Goal: Transaction & Acquisition: Purchase product/service

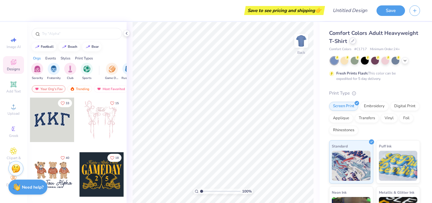
click at [354, 43] on div at bounding box center [353, 41] width 7 height 7
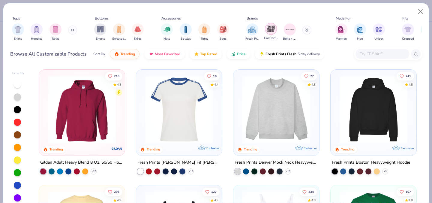
click at [274, 29] on img "filter for Comfort Colors" at bounding box center [271, 28] width 9 height 9
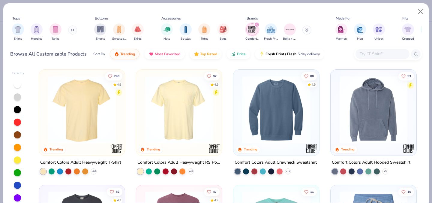
click at [197, 111] on img at bounding box center [179, 110] width 74 height 68
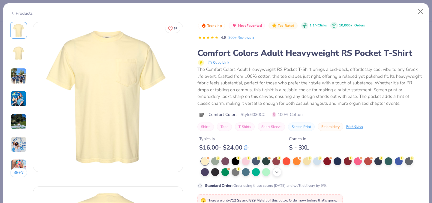
click at [277, 173] on polyline at bounding box center [277, 171] width 2 height 1
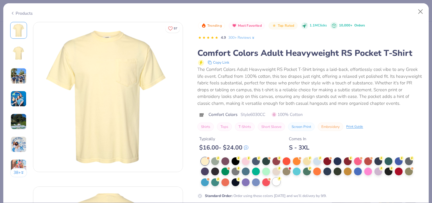
click at [275, 184] on div at bounding box center [277, 182] width 8 height 8
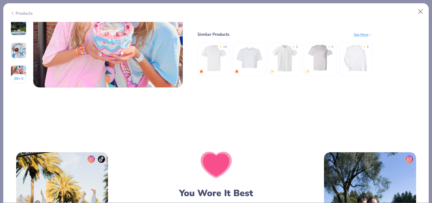
scroll to position [1013, 0]
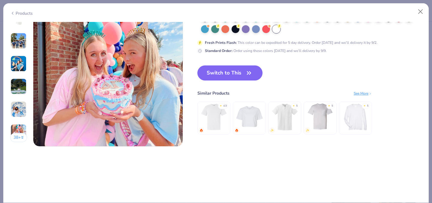
click at [232, 72] on button "Switch to This" at bounding box center [230, 72] width 65 height 15
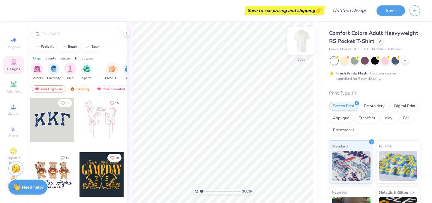
click at [298, 37] on img at bounding box center [301, 41] width 24 height 24
click at [16, 88] on div "Add Text" at bounding box center [13, 87] width 21 height 18
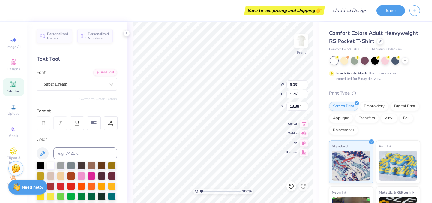
type textarea "Tri Sigma"
click at [95, 85] on div "Super Dream" at bounding box center [74, 84] width 63 height 9
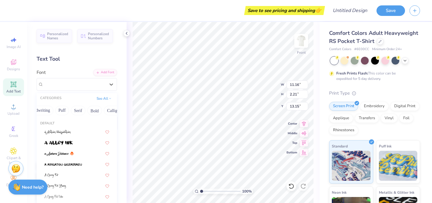
scroll to position [0, 44]
click at [61, 111] on button "Serif" at bounding box center [66, 111] width 15 height 10
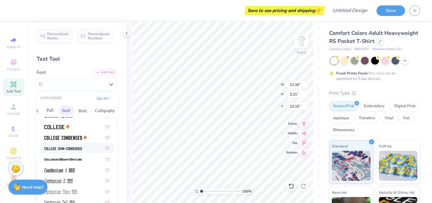
scroll to position [170, 0]
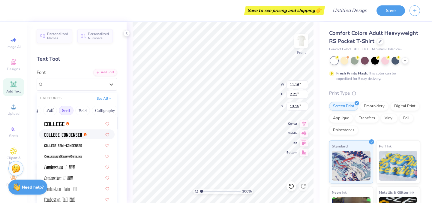
click at [62, 137] on img at bounding box center [63, 135] width 38 height 4
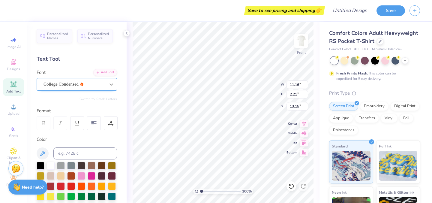
click at [106, 83] on div at bounding box center [111, 84] width 11 height 11
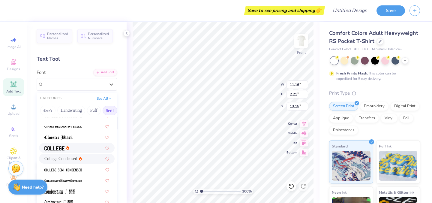
scroll to position [152, 0]
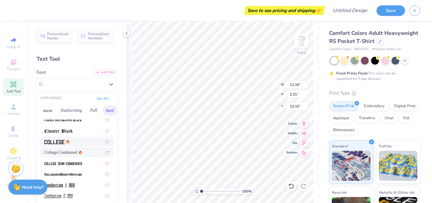
click at [57, 142] on img at bounding box center [54, 142] width 20 height 4
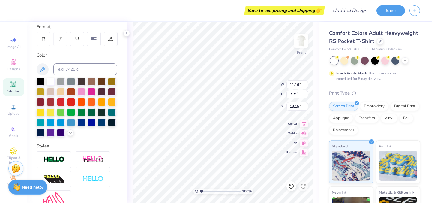
scroll to position [86, 0]
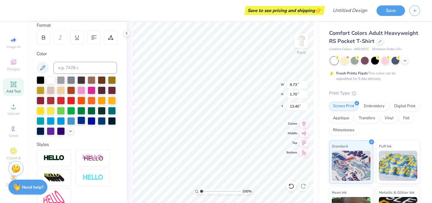
click at [83, 120] on div at bounding box center [81, 120] width 8 height 8
type input "5.79"
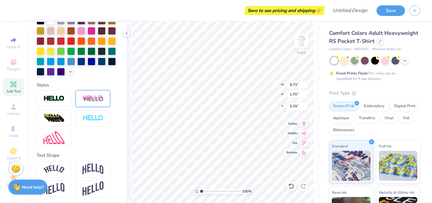
scroll to position [146, 0]
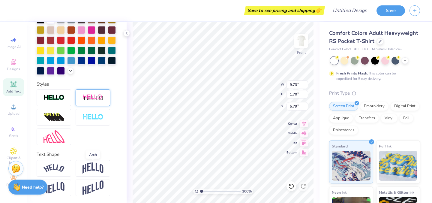
click at [89, 164] on img at bounding box center [93, 167] width 21 height 11
type input "3.72"
type input "4.79"
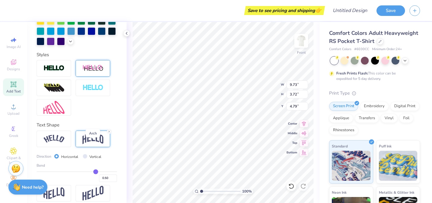
scroll to position [178, 0]
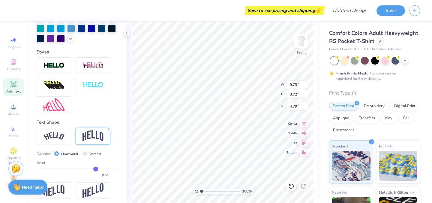
type input "0.44"
type input "0.43"
type input "0.42"
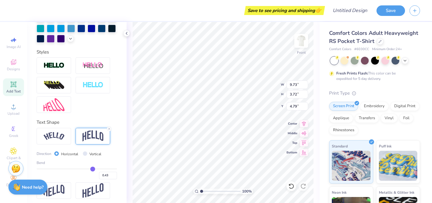
type input "0.42"
type input "0.41"
type input "0.4"
type input "0.40"
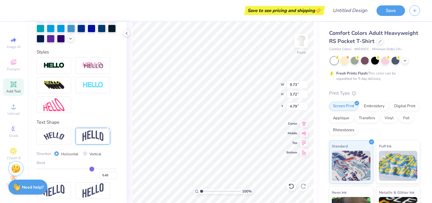
type input "0.39"
type input "0.38"
type input "0.37"
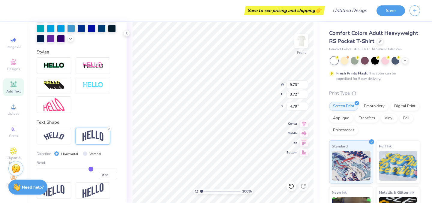
type input "0.37"
click at [91, 168] on input "range" at bounding box center [77, 168] width 80 height 1
type input "3.16"
type input "5.07"
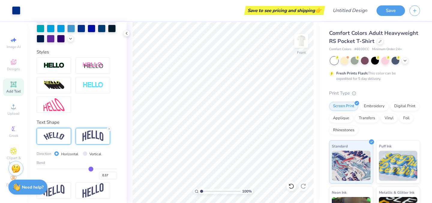
click at [68, 135] on div at bounding box center [54, 136] width 35 height 17
click at [95, 141] on img at bounding box center [93, 135] width 21 height 11
type input "0.39"
type input "0.38"
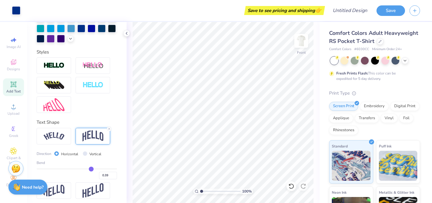
type input "0.38"
type input "0.37"
type input "0.36"
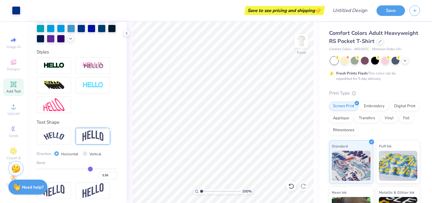
type input "0.35"
type input "0.34"
type input "0.33"
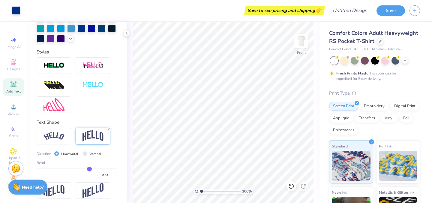
type input "0.33"
click at [89, 168] on input "range" at bounding box center [77, 168] width 80 height 1
type input "5.09"
type textarea "Tri Sigma"
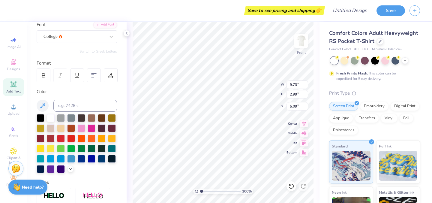
scroll to position [0, 0]
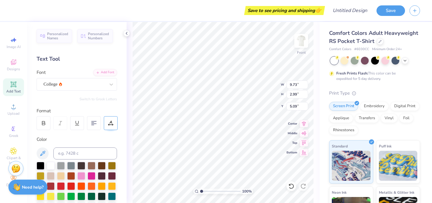
click at [113, 127] on div at bounding box center [111, 123] width 14 height 14
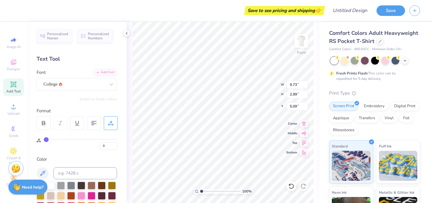
type input "1"
type input "3"
type input "5"
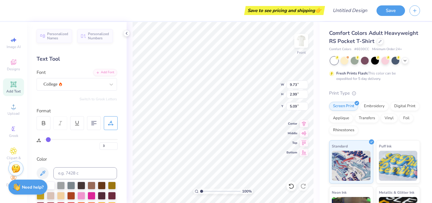
type input "5"
type input "7"
type input "9"
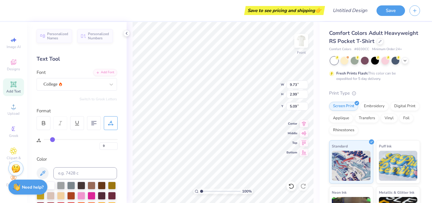
type input "11"
type input "12"
type input "13"
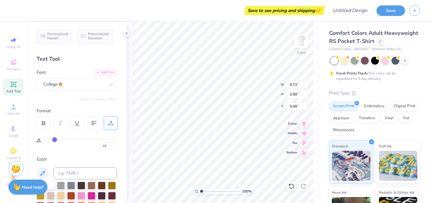
type input "13"
type input "14"
type input "15"
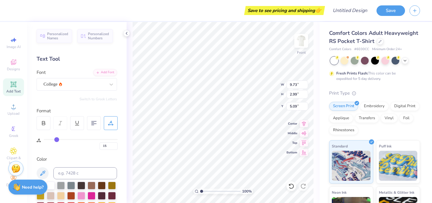
type input "16"
type input "17"
type input "18"
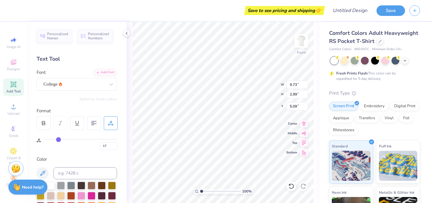
type input "18"
type input "19"
type input "20"
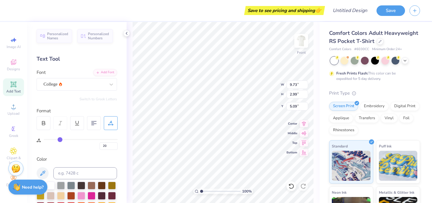
type input "21"
type input "22"
type input "23"
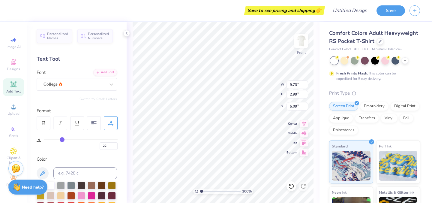
type input "23"
type input "24"
drag, startPoint x: 45, startPoint y: 138, endPoint x: 62, endPoint y: 138, distance: 17.4
click at [62, 139] on input "range" at bounding box center [81, 139] width 74 height 1
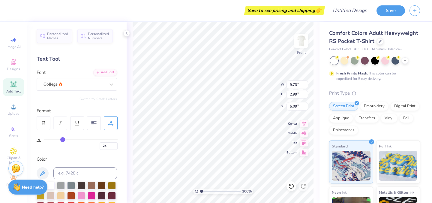
type input "23"
type input "21"
type input "18"
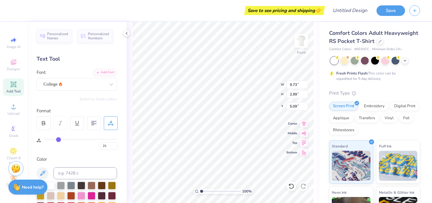
type input "18"
type input "11"
type input "5"
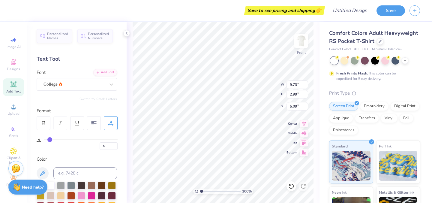
type input "4"
type input "3"
type input "2"
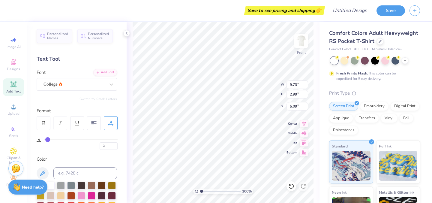
type input "2"
type input "1"
type input "0"
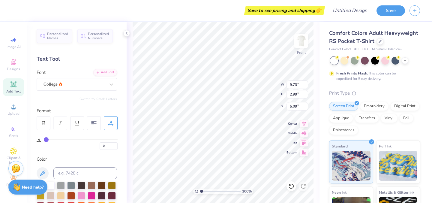
drag, startPoint x: 62, startPoint y: 138, endPoint x: 40, endPoint y: 138, distance: 22.5
type input "0"
click at [44, 139] on input "range" at bounding box center [81, 139] width 74 height 1
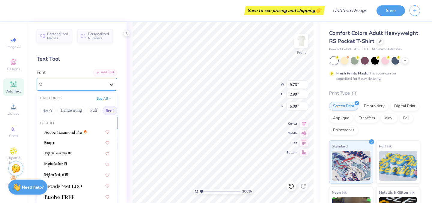
click at [116, 85] on div at bounding box center [111, 84] width 11 height 11
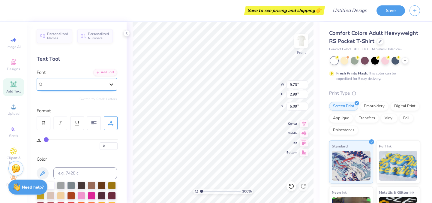
click at [111, 84] on icon at bounding box center [111, 84] width 6 height 6
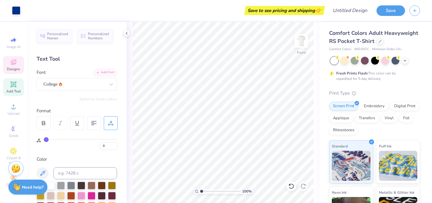
click at [10, 65] on icon at bounding box center [13, 62] width 7 height 7
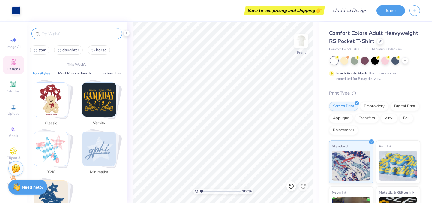
click at [57, 34] on input "text" at bounding box center [79, 34] width 77 height 6
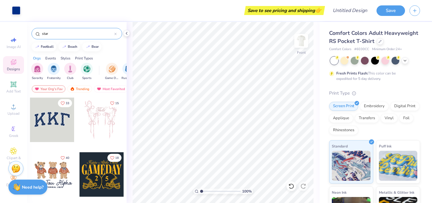
type input "star"
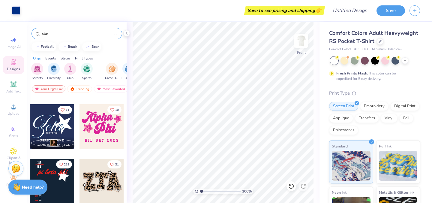
scroll to position [159, 0]
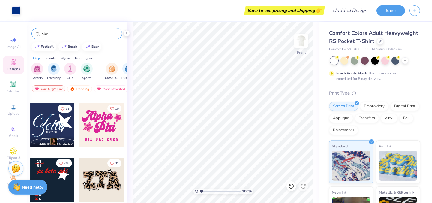
click at [64, 125] on div at bounding box center [52, 125] width 44 height 44
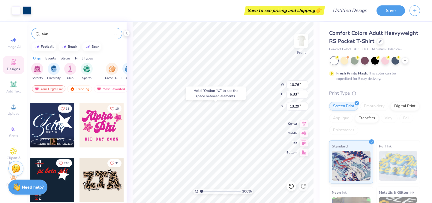
type input "13.29"
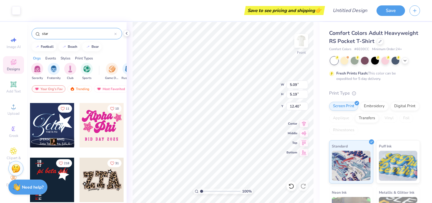
type input "12.40"
drag, startPoint x: 202, startPoint y: 191, endPoint x: 210, endPoint y: 190, distance: 8.4
type input "3.2"
click at [210, 190] on input "range" at bounding box center [220, 191] width 41 height 5
type input "5.20"
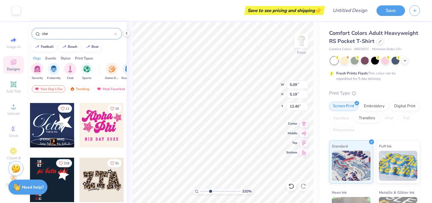
type input "5.07"
type input "12.24"
type input "5.21"
type input "4.99"
type input "12.07"
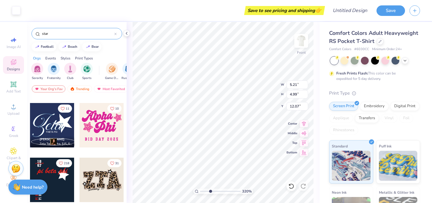
type input "4.98"
type input "12.06"
drag, startPoint x: 210, startPoint y: 191, endPoint x: 200, endPoint y: 187, distance: 10.9
type input "1"
click at [200, 189] on input "range" at bounding box center [220, 191] width 41 height 5
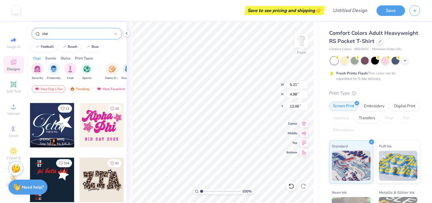
click at [15, 14] on div at bounding box center [16, 10] width 8 height 8
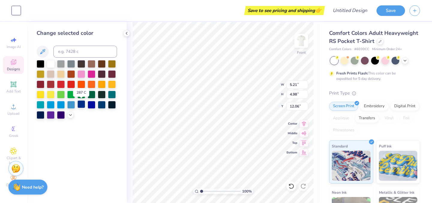
click at [82, 105] on div at bounding box center [81, 104] width 8 height 8
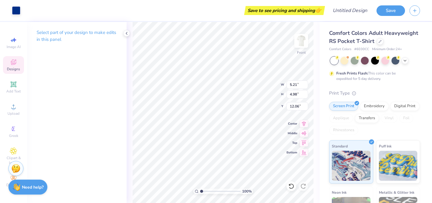
type input "7.49"
type input "1.35"
click at [203, 190] on input "range" at bounding box center [220, 191] width 41 height 5
click at [126, 34] on icon at bounding box center [126, 33] width 5 height 5
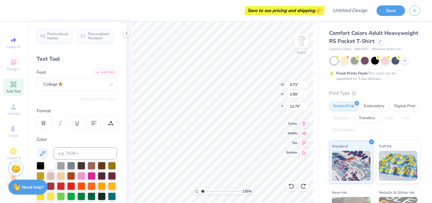
type input "15.76"
type textarea "ALL STAR"
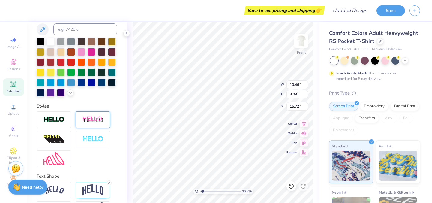
scroll to position [146, 0]
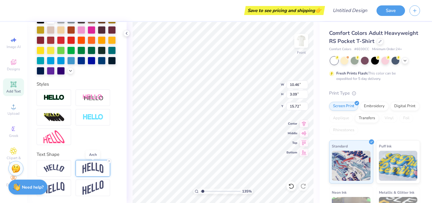
click at [95, 171] on img at bounding box center [93, 167] width 21 height 11
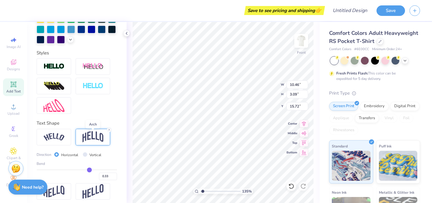
scroll to position [178, 0]
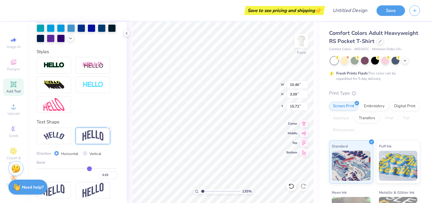
type input "0.32"
type input "0.31"
type input "0.29"
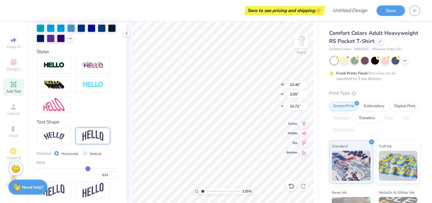
type input "0.29"
type input "0.28"
type input "0.27"
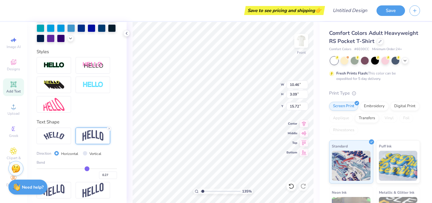
type input "0.26"
type input "0.25"
type input "0.24"
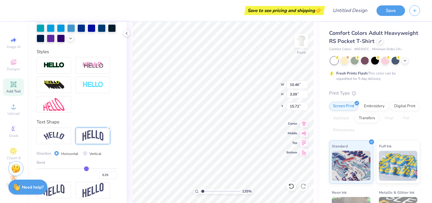
type input "0.24"
click at [86, 168] on input "range" at bounding box center [77, 168] width 80 height 1
type input "2.70"
type input "15.91"
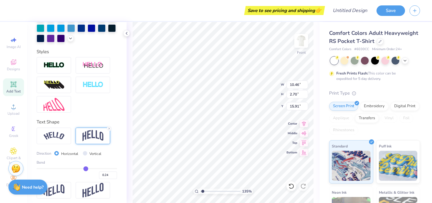
type input "0.23"
type input "0.22"
type input "0.21"
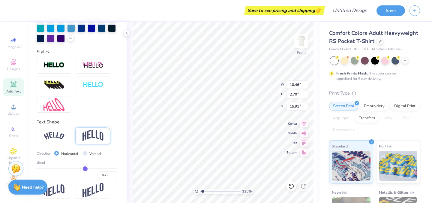
type input "0.21"
type input "0.2"
type input "0.20"
type input "0.18"
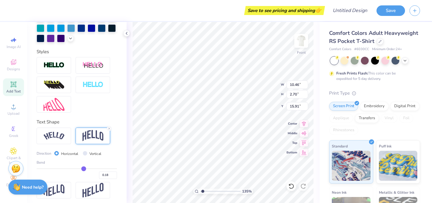
type input "0.17"
type input "0.16"
type input "0.14"
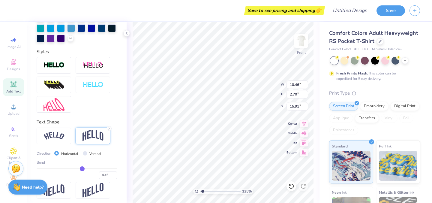
type input "0.14"
type input "0.13"
type input "0.12"
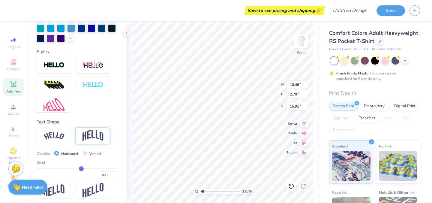
type input "0.11"
type input "0.1"
type input "0.10"
type input "0.09"
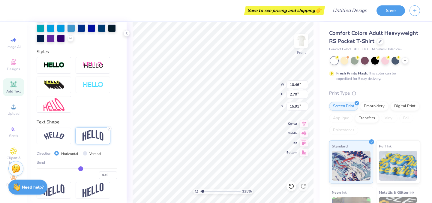
type input "0.09"
type input "0.08"
type input "0.07"
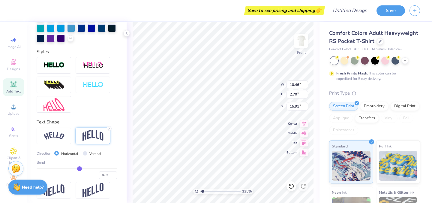
type input "0.06"
type input "0.05"
type input "0.04"
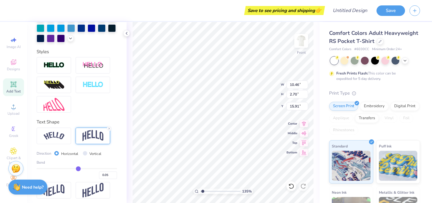
type input "0.04"
type input "0.03"
type input "0.02"
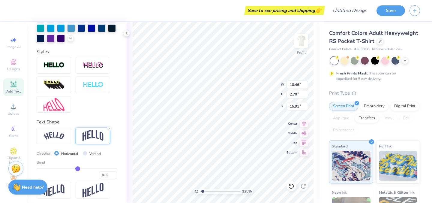
type input "0.01"
type input "0"
type input "0.00"
type input "-0.01"
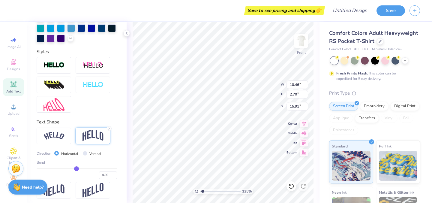
type input "-0.01"
type input "-0.02"
type input "-0.03"
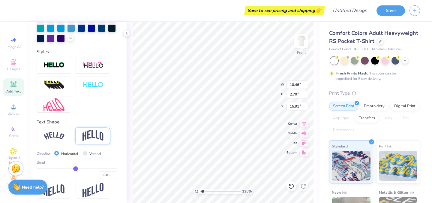
type input "-0.04"
type input "-0.05"
type input "-0.06"
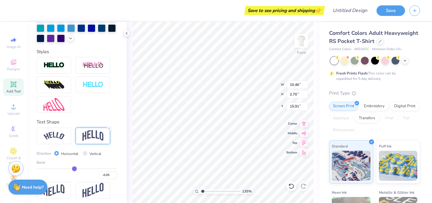
type input "-0.06"
type input "-0.07"
type input "-0.08"
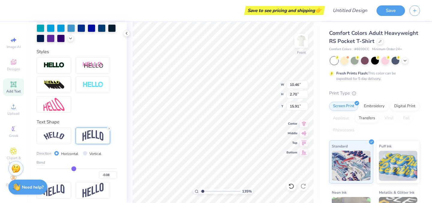
type input "-0.09"
type input "-0.1"
type input "-0.10"
type input "-0.11"
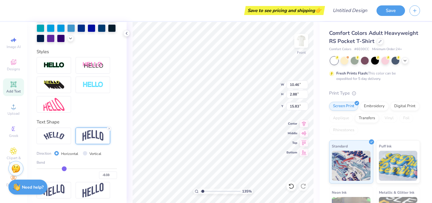
drag, startPoint x: 86, startPoint y: 168, endPoint x: 64, endPoint y: 168, distance: 21.6
click at [64, 168] on input "range" at bounding box center [77, 168] width 80 height 1
click at [68, 169] on input "range" at bounding box center [77, 168] width 80 height 1
click at [71, 168] on input "range" at bounding box center [77, 168] width 80 height 1
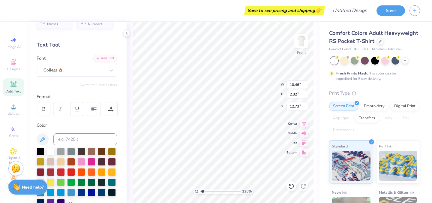
scroll to position [0, 0]
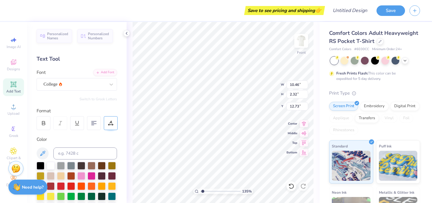
click at [115, 124] on div at bounding box center [111, 123] width 14 height 14
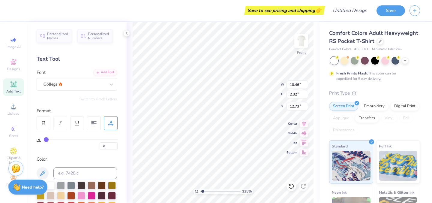
drag, startPoint x: 47, startPoint y: 139, endPoint x: 31, endPoint y: 139, distance: 16.2
click at [44, 139] on input "range" at bounding box center [81, 139] width 74 height 1
click at [88, 103] on div "Personalized Names Personalized Numbers Text Tool Add Font Font College Switch …" at bounding box center [77, 112] width 100 height 181
click at [98, 125] on div at bounding box center [94, 123] width 14 height 14
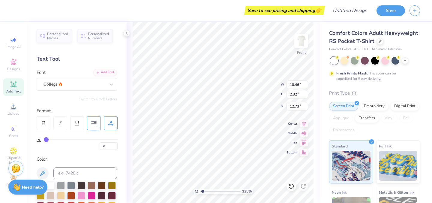
click at [98, 125] on div at bounding box center [94, 123] width 14 height 14
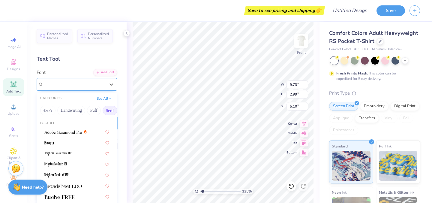
click at [89, 89] on div "College" at bounding box center [74, 84] width 63 height 9
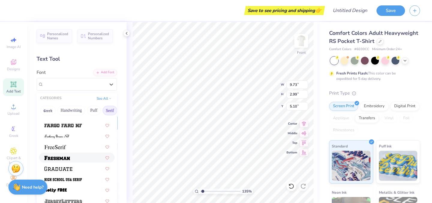
scroll to position [494, 0]
click at [79, 170] on div at bounding box center [76, 168] width 65 height 6
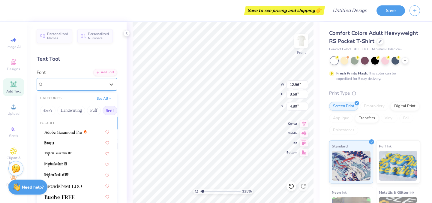
click at [100, 84] on div "Graduate" at bounding box center [74, 84] width 63 height 9
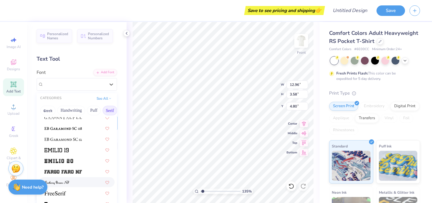
scroll to position [446, 0]
click at [79, 152] on div at bounding box center [76, 150] width 65 height 6
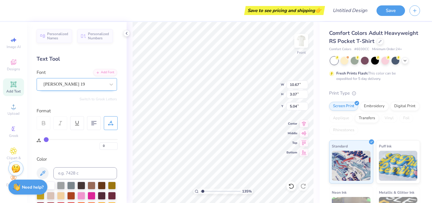
click at [81, 88] on div at bounding box center [75, 84] width 62 height 8
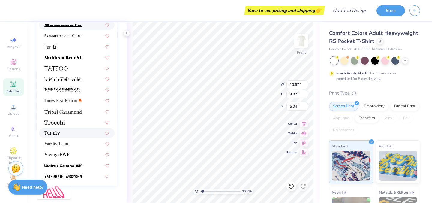
scroll to position [113, 0]
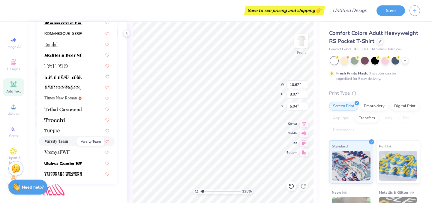
click at [68, 142] on span "Varsity Team" at bounding box center [56, 141] width 24 height 6
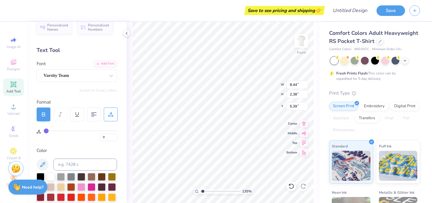
scroll to position [0, 0]
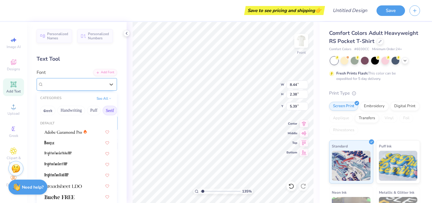
click at [85, 84] on div "Varsity Team" at bounding box center [74, 84] width 63 height 9
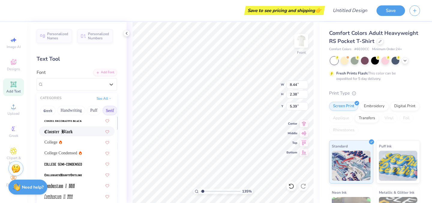
scroll to position [158, 0]
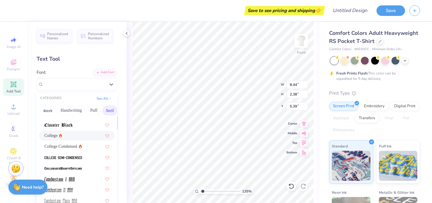
click at [73, 135] on div "College" at bounding box center [76, 135] width 65 height 6
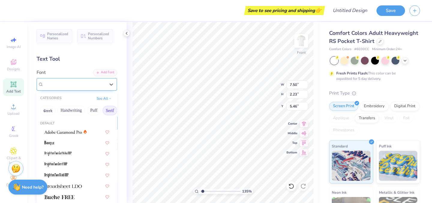
click at [75, 84] on div "College" at bounding box center [74, 84] width 63 height 9
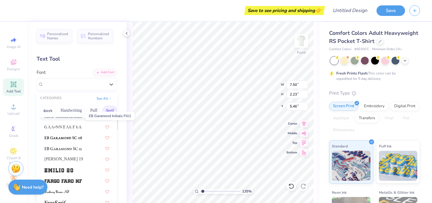
scroll to position [470, 0]
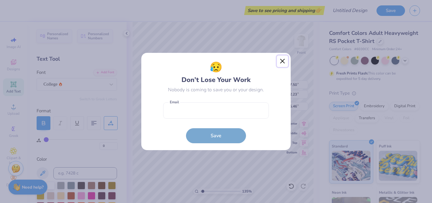
click at [280, 61] on button "Close" at bounding box center [282, 61] width 11 height 11
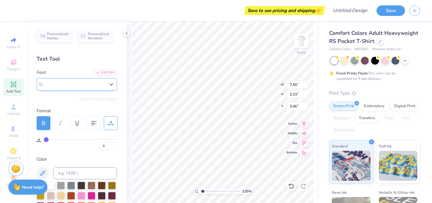
click at [80, 85] on div "College" at bounding box center [75, 84] width 62 height 7
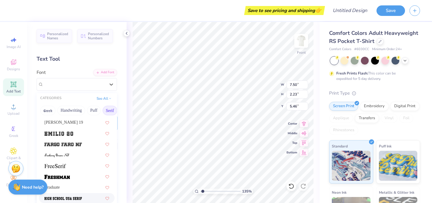
scroll to position [472, 0]
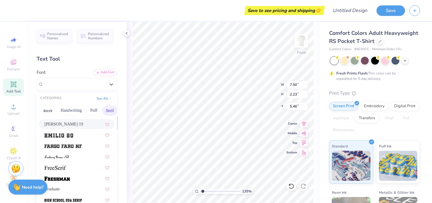
click at [67, 128] on div "[PERSON_NAME] 19" at bounding box center [77, 124] width 76 height 10
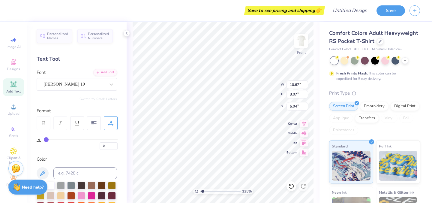
click at [44, 122] on icon at bounding box center [43, 122] width 5 height 5
click at [73, 91] on div "Personalized Names Personalized Numbers Text Tool Add Font Font [PERSON_NAME] 1…" at bounding box center [77, 112] width 100 height 181
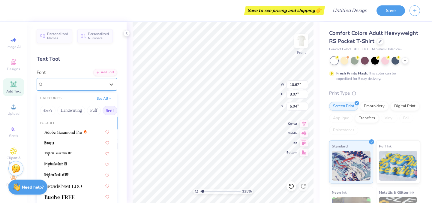
click at [73, 87] on div "[PERSON_NAME] 19" at bounding box center [74, 84] width 63 height 9
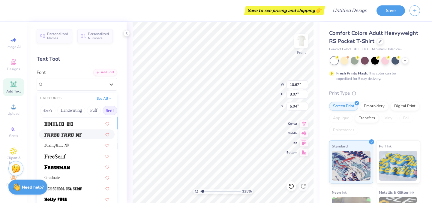
scroll to position [484, 0]
click at [73, 165] on div at bounding box center [76, 166] width 65 height 6
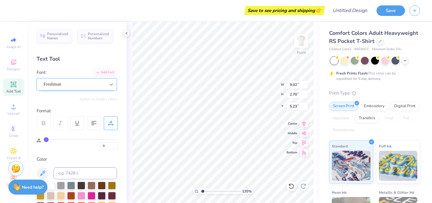
click at [109, 81] on div at bounding box center [111, 84] width 11 height 11
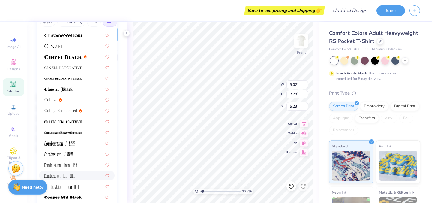
scroll to position [86, 0]
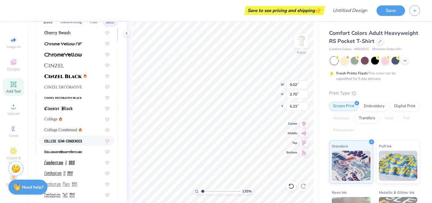
click at [87, 142] on div at bounding box center [76, 140] width 65 height 6
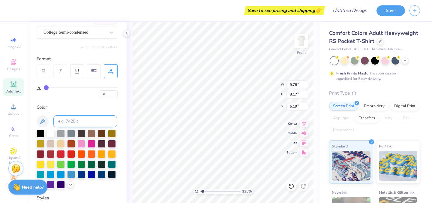
scroll to position [52, 0]
click at [75, 32] on div "College Semi-condensed" at bounding box center [74, 32] width 63 height 9
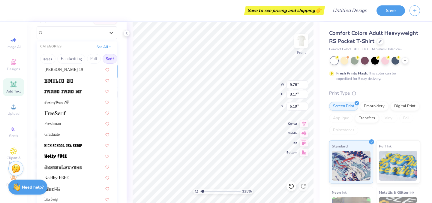
scroll to position [464, 0]
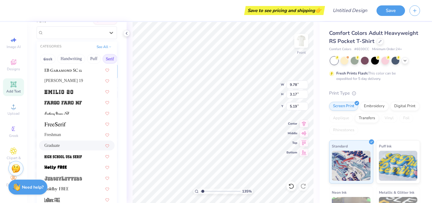
click at [60, 148] on span "Graduate" at bounding box center [51, 145] width 15 height 6
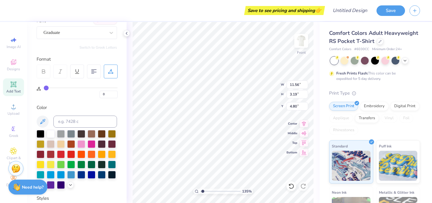
scroll to position [0, 0]
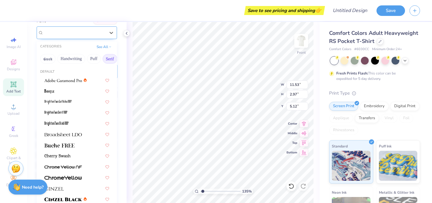
click at [92, 37] on div "Graduate" at bounding box center [74, 32] width 63 height 9
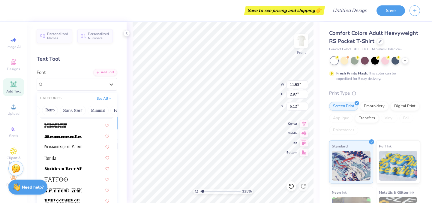
scroll to position [0, 124]
click at [52, 107] on button "Retro" at bounding box center [48, 111] width 16 height 10
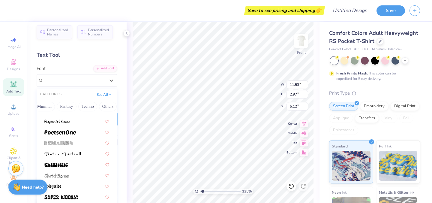
scroll to position [0, 177]
click at [102, 109] on button "Others" at bounding box center [107, 107] width 18 height 10
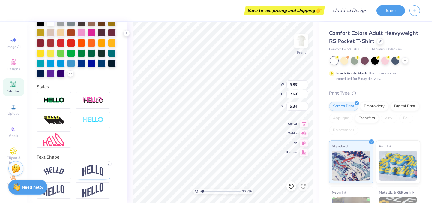
scroll to position [0, 1]
click at [260, 95] on div "135 % Front W 11.53 11.53 " H 2.97 2.97 " Y 5.12 5.12 " Center Middle Top Bottom" at bounding box center [223, 112] width 193 height 181
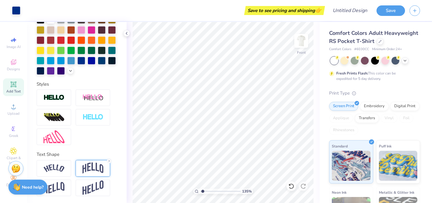
click at [88, 167] on img at bounding box center [93, 167] width 21 height 11
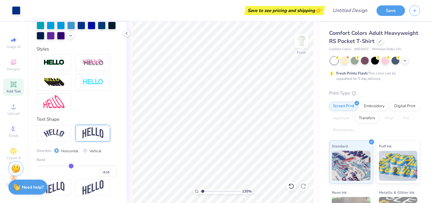
drag, startPoint x: 88, startPoint y: 165, endPoint x: 71, endPoint y: 166, distance: 17.1
click at [71, 166] on input "range" at bounding box center [77, 165] width 80 height 1
drag, startPoint x: 71, startPoint y: 166, endPoint x: 65, endPoint y: 167, distance: 5.7
click at [65, 166] on input "range" at bounding box center [77, 165] width 80 height 1
click at [64, 166] on input "range" at bounding box center [77, 165] width 80 height 1
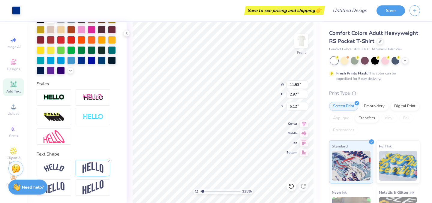
scroll to position [166, 0]
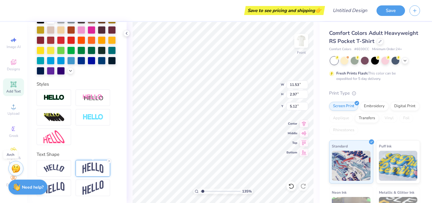
click at [92, 169] on img at bounding box center [93, 167] width 21 height 11
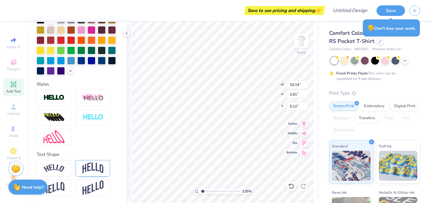
click at [98, 140] on div at bounding box center [77, 117] width 80 height 56
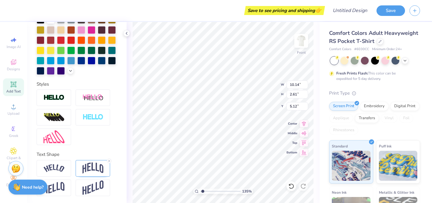
click at [18, 90] on span "Add Text" at bounding box center [13, 91] width 14 height 5
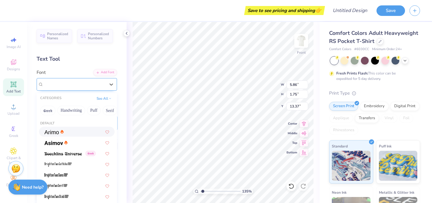
click at [80, 83] on div "Super Dream" at bounding box center [74, 84] width 63 height 9
click at [75, 110] on button "Handwriting" at bounding box center [71, 111] width 28 height 10
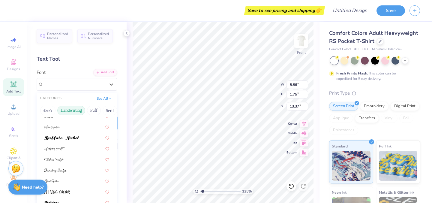
scroll to position [39, 0]
click at [69, 136] on img at bounding box center [61, 136] width 35 height 4
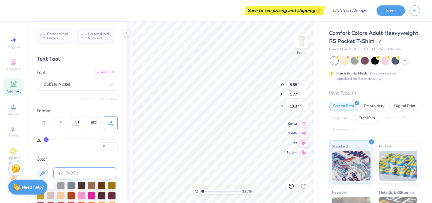
scroll to position [63, 0]
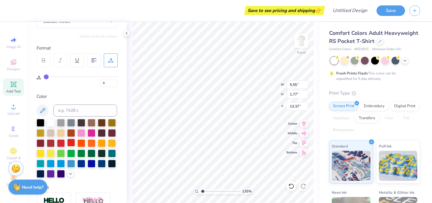
click at [71, 144] on div at bounding box center [71, 143] width 8 height 8
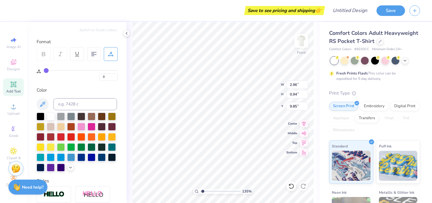
scroll to position [0, 0]
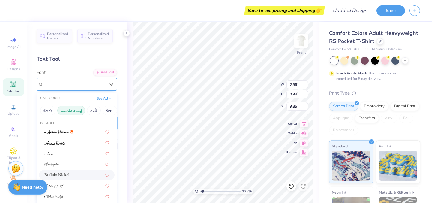
click at [77, 84] on div "Buffalo Nickel" at bounding box center [74, 84] width 63 height 9
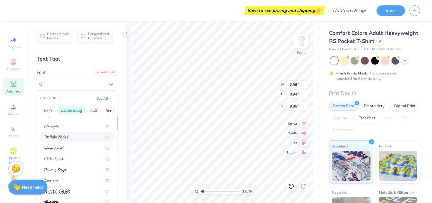
scroll to position [61, 0]
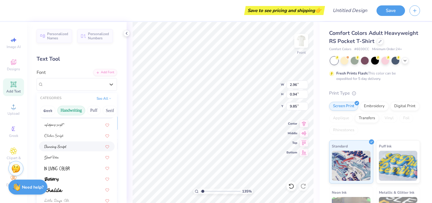
click at [68, 146] on div at bounding box center [76, 146] width 65 height 6
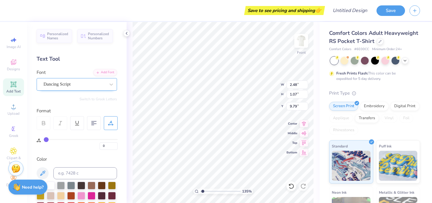
click at [87, 81] on div "Dancing Script" at bounding box center [74, 84] width 63 height 9
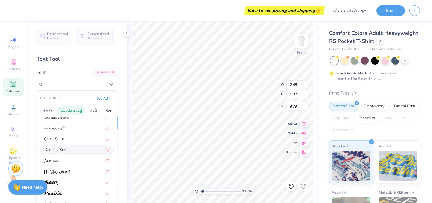
scroll to position [58, 0]
click at [61, 193] on img at bounding box center [53, 193] width 18 height 4
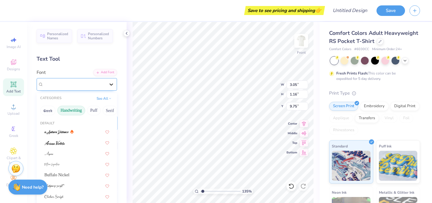
click at [112, 82] on icon at bounding box center [111, 84] width 6 height 6
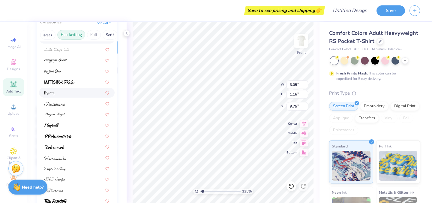
scroll to position [76, 0]
click at [81, 124] on div at bounding box center [76, 124] width 65 height 6
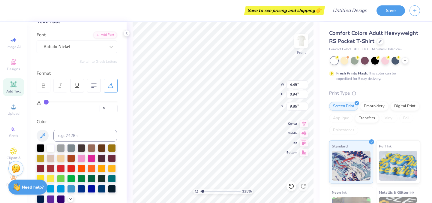
scroll to position [34, 0]
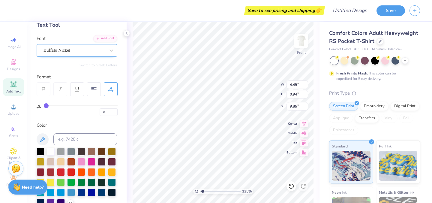
click at [102, 53] on div "Buffalo Nickel" at bounding box center [74, 50] width 63 height 9
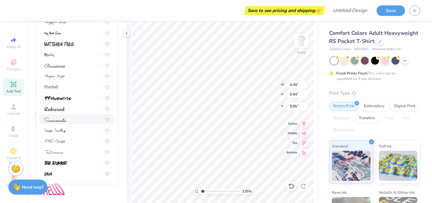
scroll to position [114, 0]
click at [87, 86] on div "Playball" at bounding box center [76, 86] width 65 height 6
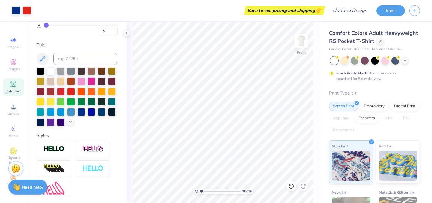
drag, startPoint x: 204, startPoint y: 190, endPoint x: 180, endPoint y: 181, distance: 24.9
click at [200, 189] on input "range" at bounding box center [220, 191] width 41 height 5
click at [305, 44] on img at bounding box center [301, 41] width 24 height 24
drag, startPoint x: 201, startPoint y: 191, endPoint x: 207, endPoint y: 191, distance: 5.1
click at [207, 191] on input "range" at bounding box center [220, 191] width 41 height 5
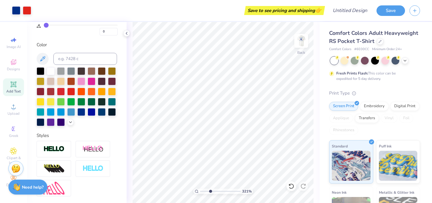
drag, startPoint x: 207, startPoint y: 192, endPoint x: 210, endPoint y: 192, distance: 3.6
click at [210, 192] on input "range" at bounding box center [220, 191] width 41 height 5
drag, startPoint x: 210, startPoint y: 191, endPoint x: 212, endPoint y: 186, distance: 5.3
click at [212, 189] on input "range" at bounding box center [220, 191] width 41 height 5
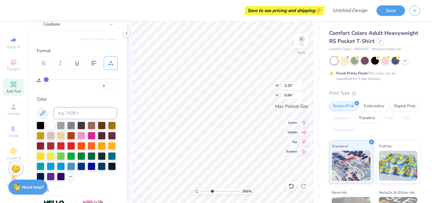
scroll to position [59, 0]
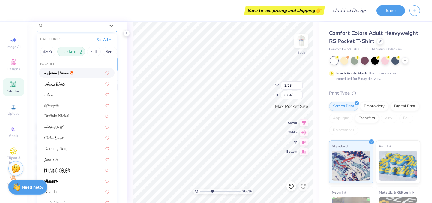
click at [85, 29] on div "Graduate" at bounding box center [74, 25] width 63 height 9
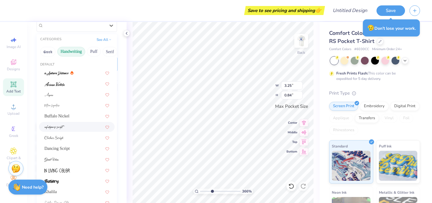
scroll to position [25, 0]
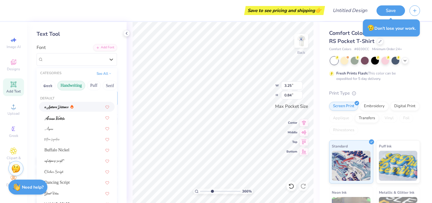
click at [70, 83] on button "Handwriting" at bounding box center [71, 86] width 28 height 10
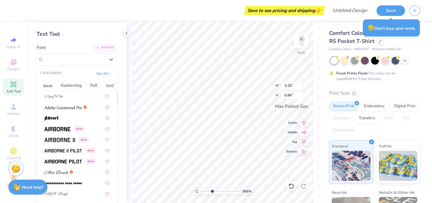
scroll to position [113, 0]
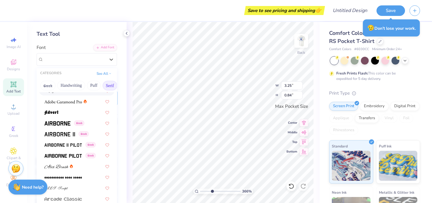
click at [109, 86] on button "Serif" at bounding box center [110, 86] width 15 height 10
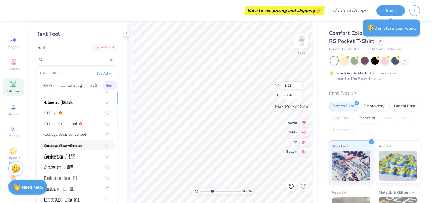
scroll to position [150, 0]
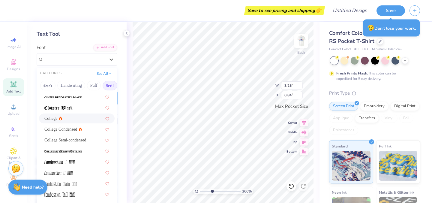
click at [69, 117] on div "College" at bounding box center [76, 118] width 65 height 6
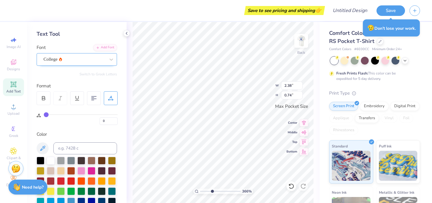
click at [101, 57] on div "College" at bounding box center [74, 59] width 63 height 9
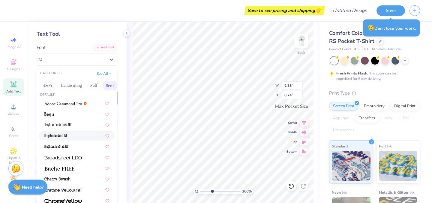
scroll to position [4, 0]
click at [77, 102] on img at bounding box center [63, 103] width 38 height 4
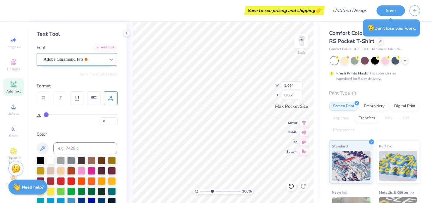
click at [110, 59] on icon at bounding box center [111, 59] width 6 height 6
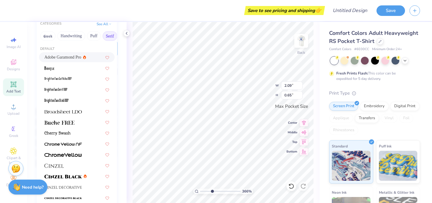
scroll to position [78, 0]
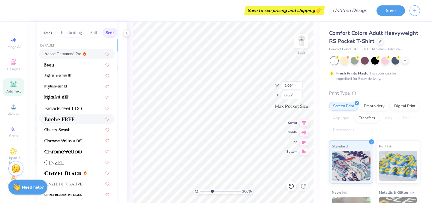
click at [89, 118] on div at bounding box center [76, 119] width 65 height 6
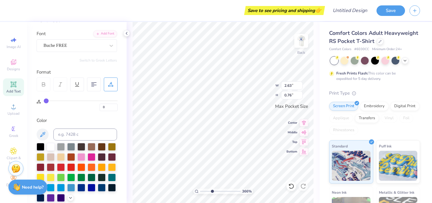
scroll to position [38, 0]
click at [102, 47] on div "Buche FREE" at bounding box center [74, 45] width 63 height 9
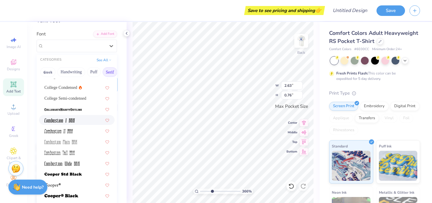
scroll to position [180, 0]
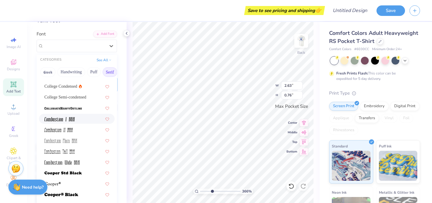
click at [75, 118] on div at bounding box center [76, 119] width 65 height 6
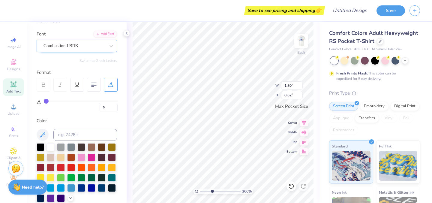
click at [104, 45] on div "Combustion I BRK" at bounding box center [74, 45] width 63 height 9
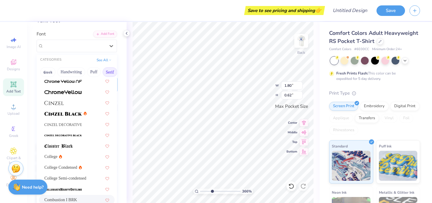
scroll to position [145, 0]
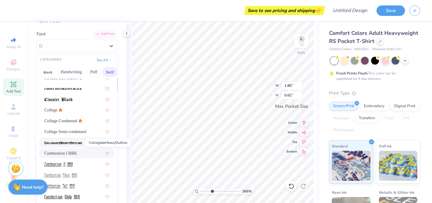
click at [74, 140] on span at bounding box center [63, 142] width 38 height 6
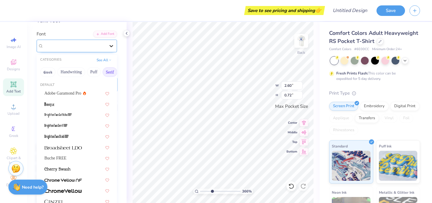
click at [107, 49] on div at bounding box center [111, 46] width 11 height 11
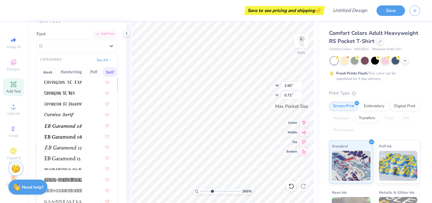
scroll to position [517, 0]
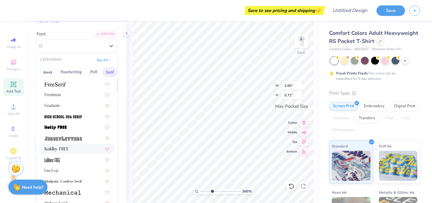
click at [85, 148] on div at bounding box center [76, 149] width 65 height 6
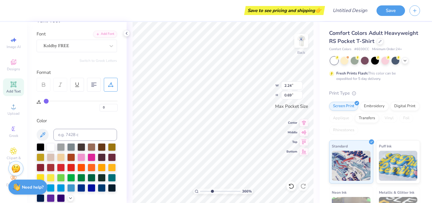
scroll to position [0, 1]
click at [128, 56] on div "366 % Back W 2.24 2.24 " H 0.69 0.69 " Max Pocket Size Center Middle Top Bottom" at bounding box center [223, 112] width 193 height 181
click at [103, 42] on div at bounding box center [75, 46] width 62 height 8
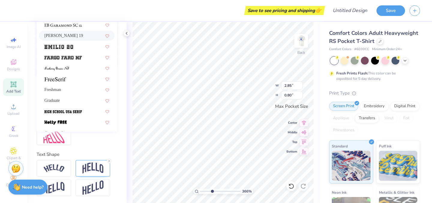
scroll to position [397, 0]
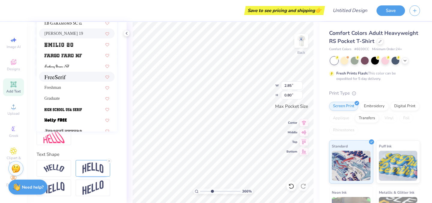
click at [83, 77] on div at bounding box center [76, 77] width 65 height 6
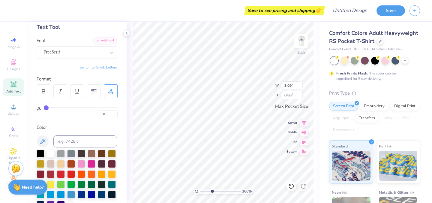
scroll to position [50, 0]
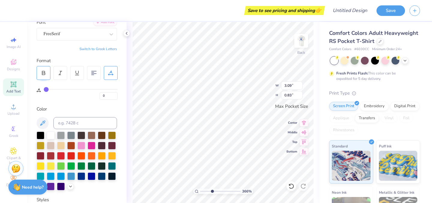
click at [48, 70] on div at bounding box center [44, 73] width 14 height 14
click at [111, 30] on div at bounding box center [111, 34] width 11 height 11
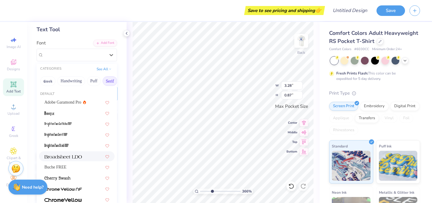
scroll to position [28, 0]
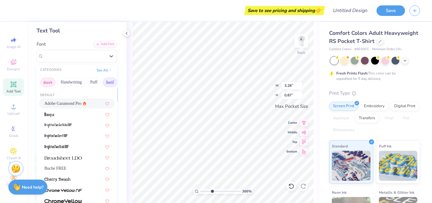
click at [48, 82] on button "Greek" at bounding box center [47, 82] width 15 height 10
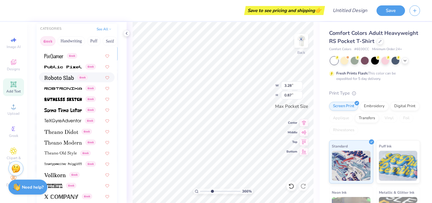
scroll to position [71, 0]
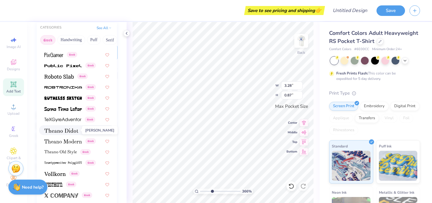
click at [58, 132] on img at bounding box center [61, 130] width 34 height 4
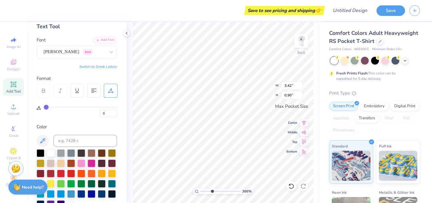
scroll to position [15, 0]
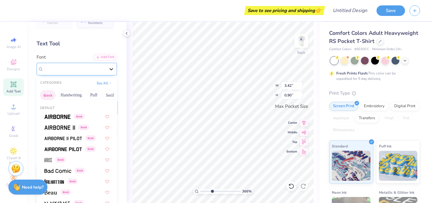
click at [108, 68] on div at bounding box center [111, 69] width 11 height 11
click at [46, 95] on button "Greek" at bounding box center [47, 95] width 15 height 10
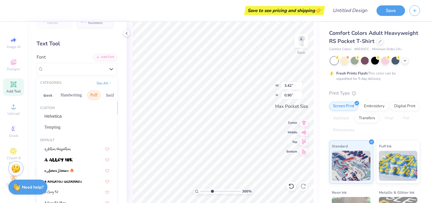
click at [89, 95] on button "Puff" at bounding box center [94, 95] width 14 height 10
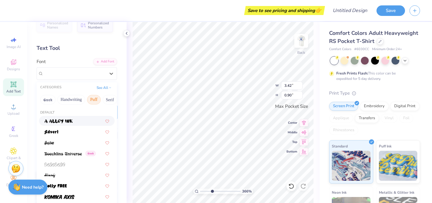
scroll to position [13, 0]
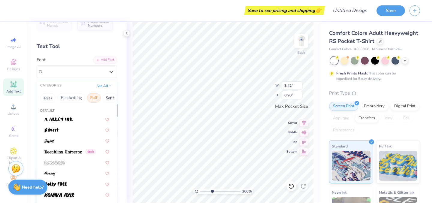
click at [91, 94] on button "Puff" at bounding box center [94, 98] width 14 height 10
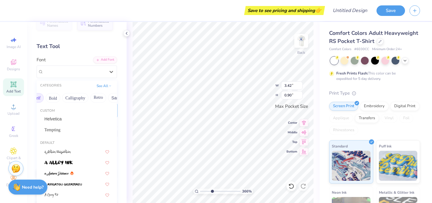
scroll to position [0, 76]
click at [51, 100] on button "Bold" at bounding box center [50, 98] width 15 height 10
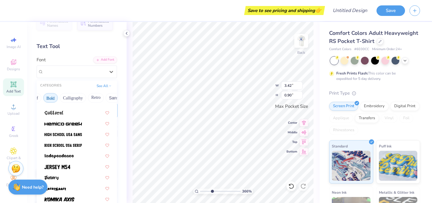
scroll to position [292, 0]
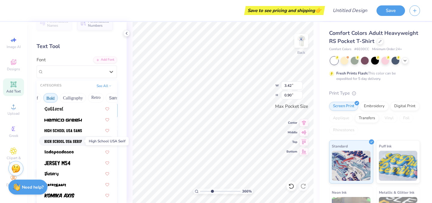
click at [66, 139] on img at bounding box center [63, 141] width 38 height 4
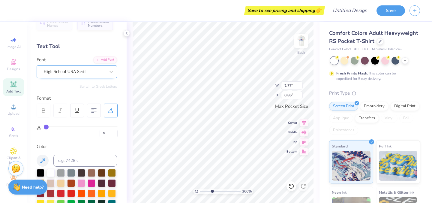
click at [104, 72] on div "High School USA Serif" at bounding box center [74, 71] width 63 height 9
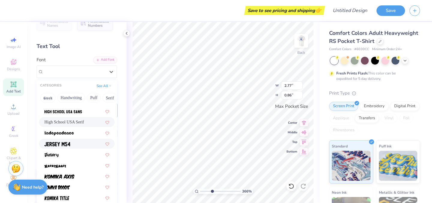
scroll to position [284, 0]
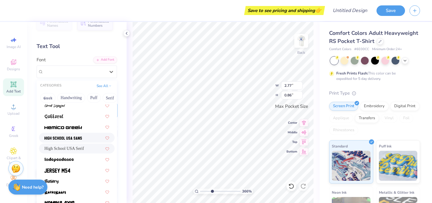
click at [89, 140] on div at bounding box center [76, 137] width 65 height 6
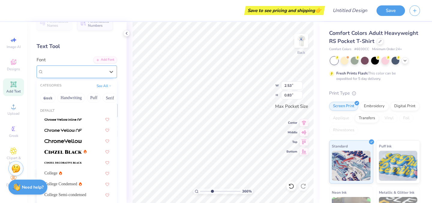
click at [77, 76] on div "High School [GEOGRAPHIC_DATA] Sans" at bounding box center [77, 71] width 80 height 13
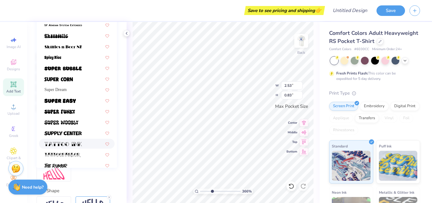
scroll to position [655, 0]
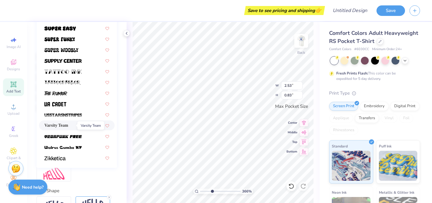
click at [68, 126] on span "Varsity Team" at bounding box center [56, 125] width 24 height 6
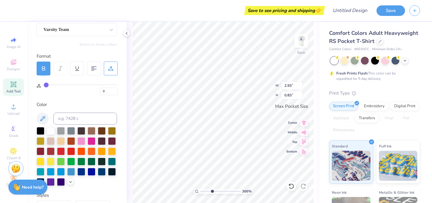
scroll to position [54, 0]
click at [42, 71] on icon at bounding box center [43, 68] width 5 height 5
click at [39, 64] on div at bounding box center [44, 69] width 14 height 14
click at [73, 56] on div "Format" at bounding box center [77, 56] width 81 height 7
click at [112, 71] on icon at bounding box center [110, 68] width 5 height 5
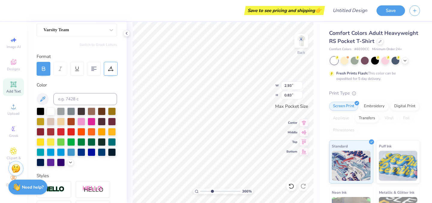
click at [111, 71] on icon at bounding box center [110, 68] width 5 height 5
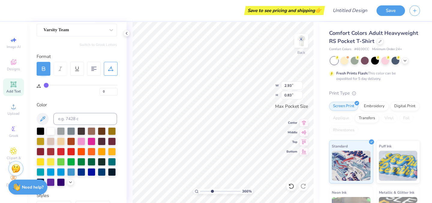
drag, startPoint x: 44, startPoint y: 83, endPoint x: 25, endPoint y: 85, distance: 19.6
click at [25, 85] on div "Save to see pricing and shipping 👉 Design Title Save Image AI Designs Add Text …" at bounding box center [216, 101] width 432 height 203
click at [63, 97] on div "Personalized Names Personalized Numbers Text Tool Add Font Font Varsity Team Sw…" at bounding box center [77, 112] width 100 height 181
click at [47, 70] on div at bounding box center [44, 69] width 14 height 14
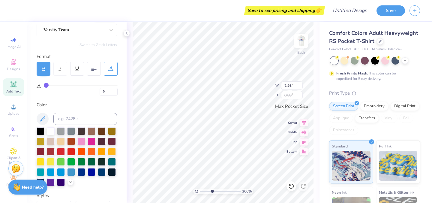
click at [46, 70] on div at bounding box center [44, 69] width 14 height 14
click at [83, 33] on div at bounding box center [75, 30] width 62 height 8
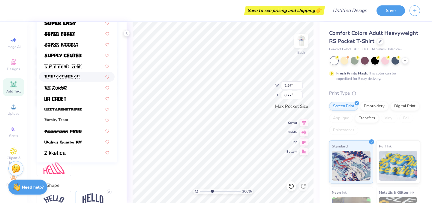
scroll to position [159, 0]
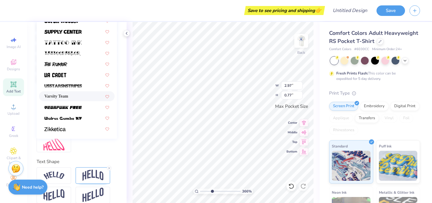
click at [68, 97] on span "Varsity Team" at bounding box center [56, 96] width 24 height 6
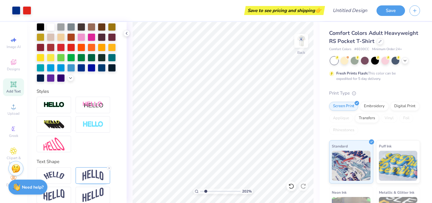
drag, startPoint x: 211, startPoint y: 192, endPoint x: 206, endPoint y: 192, distance: 5.1
click at [206, 192] on input "range" at bounding box center [220, 191] width 41 height 5
drag, startPoint x: 206, startPoint y: 190, endPoint x: 212, endPoint y: 190, distance: 5.7
click at [212, 190] on input "range" at bounding box center [220, 191] width 41 height 5
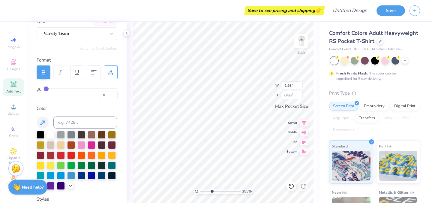
scroll to position [19, 0]
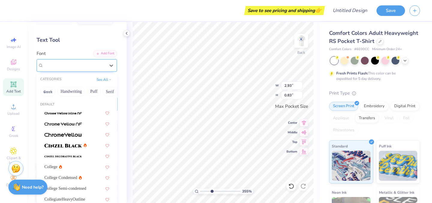
click at [77, 64] on div "Varsity Team" at bounding box center [74, 65] width 63 height 9
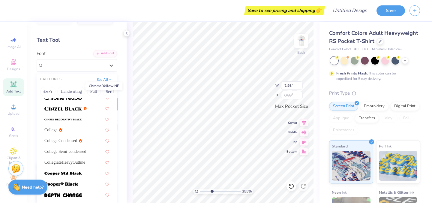
scroll to position [39, 0]
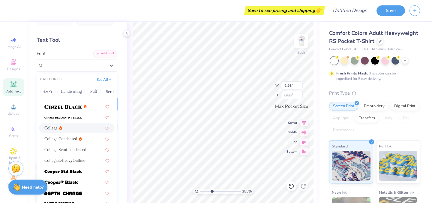
click at [77, 126] on div "College" at bounding box center [76, 128] width 65 height 6
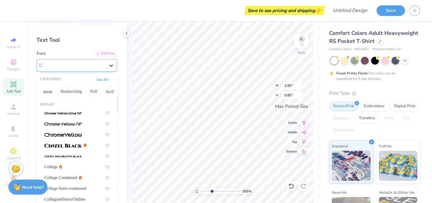
click at [106, 64] on div at bounding box center [111, 65] width 11 height 11
click at [75, 165] on div "College" at bounding box center [76, 167] width 65 height 6
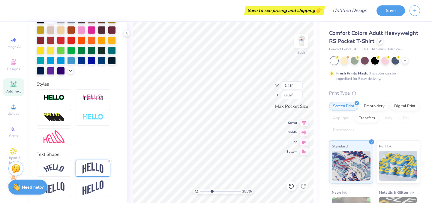
click at [96, 164] on img at bounding box center [93, 167] width 21 height 11
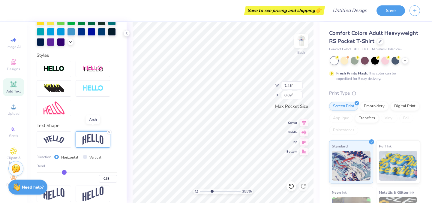
scroll to position [201, 0]
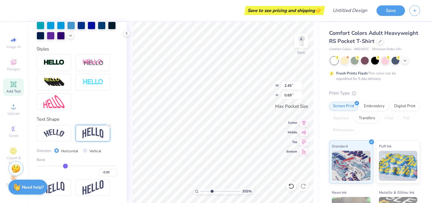
click at [65, 165] on input "range" at bounding box center [77, 165] width 80 height 1
drag, startPoint x: 65, startPoint y: 165, endPoint x: 71, endPoint y: 165, distance: 5.1
click at [71, 165] on input "range" at bounding box center [77, 165] width 80 height 1
drag, startPoint x: 71, startPoint y: 165, endPoint x: 67, endPoint y: 165, distance: 3.3
click at [67, 165] on input "range" at bounding box center [77, 165] width 80 height 1
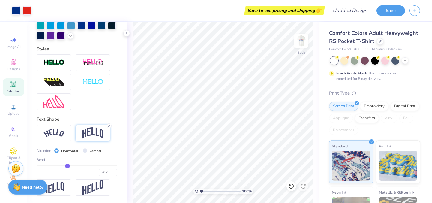
drag, startPoint x: 211, startPoint y: 193, endPoint x: 192, endPoint y: 188, distance: 19.8
click at [200, 189] on input "range" at bounding box center [220, 191] width 41 height 5
click at [303, 38] on img at bounding box center [301, 41] width 24 height 24
drag, startPoint x: 304, startPoint y: 43, endPoint x: 5, endPoint y: 70, distance: 299.6
click at [304, 43] on img at bounding box center [301, 41] width 12 height 12
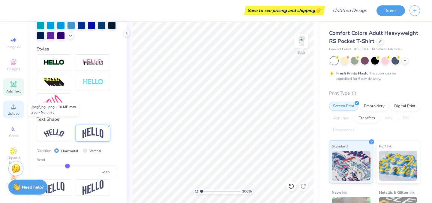
click at [13, 109] on circle at bounding box center [13, 108] width 3 height 3
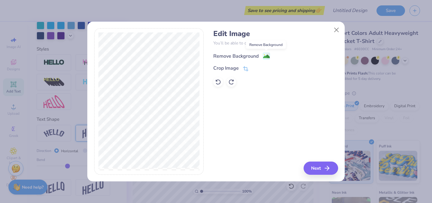
click at [269, 55] on image at bounding box center [266, 56] width 7 height 7
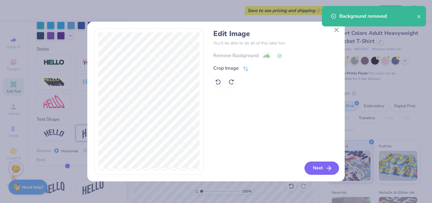
click at [315, 168] on button "Next" at bounding box center [322, 168] width 35 height 13
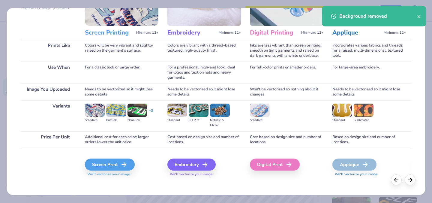
scroll to position [66, 0]
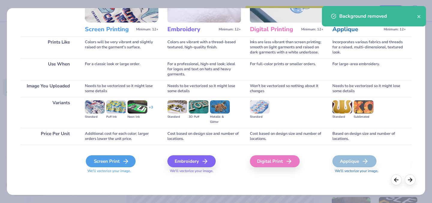
click at [100, 162] on div "Screen Print" at bounding box center [111, 161] width 50 height 12
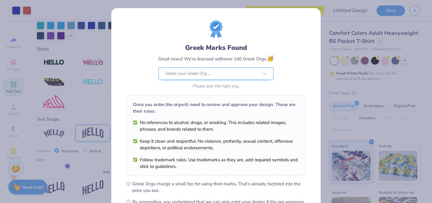
scroll to position [78, 0]
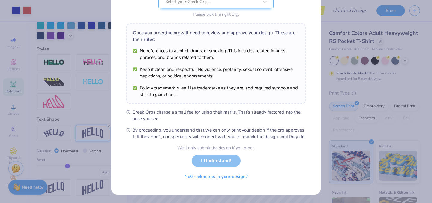
click at [222, 159] on div "We’ll only submit the design if you order. I Understand! No Greek marks in your…" at bounding box center [215, 164] width 77 height 38
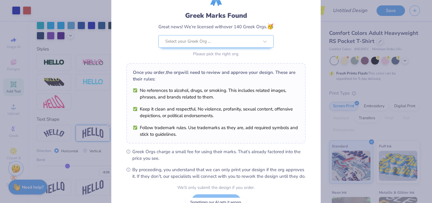
scroll to position [0, 0]
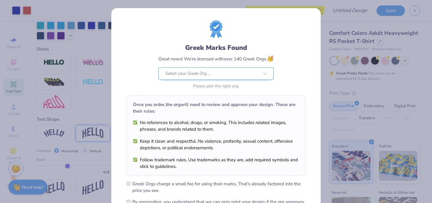
click at [225, 74] on div at bounding box center [212, 74] width 94 height 8
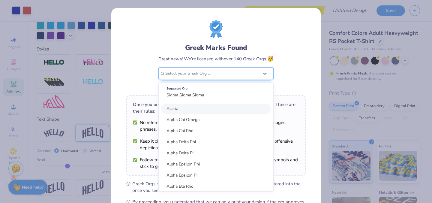
click at [197, 101] on div "Suggested Org Sigma Sigma Sigma Acacia Alpha Chi Omega Alpha Chi Rho Alpha Delt…" at bounding box center [216, 136] width 115 height 109
click at [196, 93] on span "Sigma Sigma Sigma" at bounding box center [186, 95] width 38 height 6
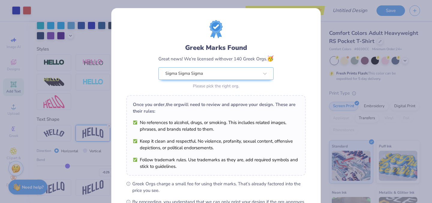
scroll to position [78, 0]
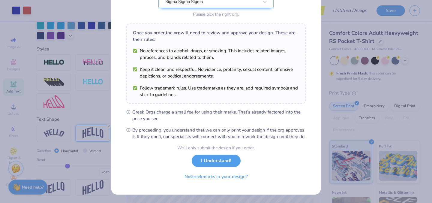
click at [228, 166] on button "I Understand!" at bounding box center [216, 161] width 49 height 12
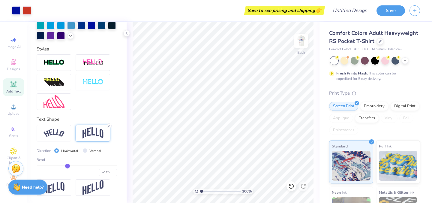
scroll to position [0, 0]
drag, startPoint x: 203, startPoint y: 192, endPoint x: 208, endPoint y: 192, distance: 5.1
click at [208, 192] on input "range" at bounding box center [220, 191] width 41 height 5
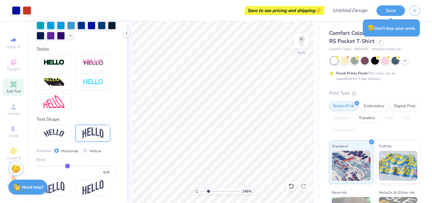
click at [208, 190] on input "range" at bounding box center [220, 191] width 41 height 5
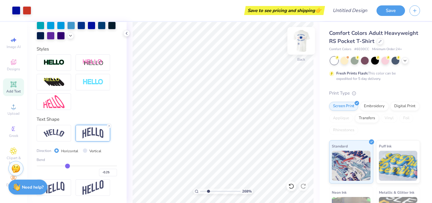
click at [301, 40] on img at bounding box center [301, 41] width 24 height 24
drag, startPoint x: 209, startPoint y: 190, endPoint x: 202, endPoint y: 188, distance: 6.8
click at [202, 189] on input "range" at bounding box center [220, 191] width 41 height 5
click at [304, 45] on img at bounding box center [301, 41] width 24 height 24
drag, startPoint x: 202, startPoint y: 192, endPoint x: 218, endPoint y: 191, distance: 15.6
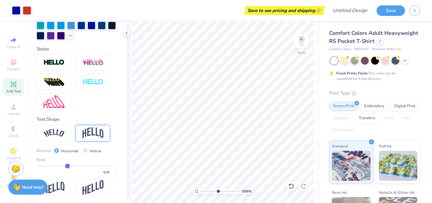
click at [218, 191] on input "range" at bounding box center [220, 191] width 41 height 5
click at [20, 11] on div at bounding box center [16, 10] width 8 height 8
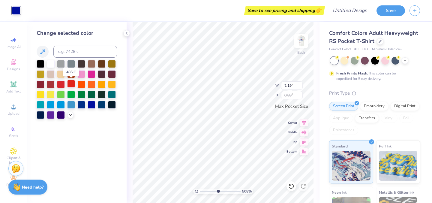
click at [71, 85] on div at bounding box center [71, 84] width 8 height 8
click at [60, 84] on div at bounding box center [61, 84] width 8 height 8
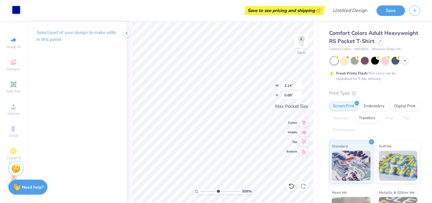
click at [16, 9] on div at bounding box center [16, 10] width 8 height 8
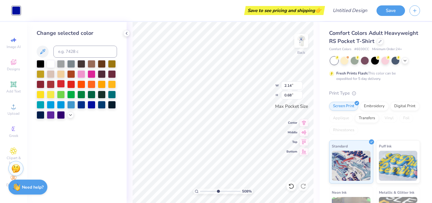
click at [60, 82] on div at bounding box center [61, 84] width 8 height 8
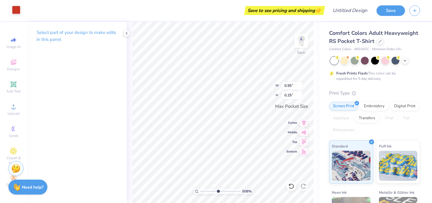
click at [16, 8] on div at bounding box center [16, 10] width 8 height 8
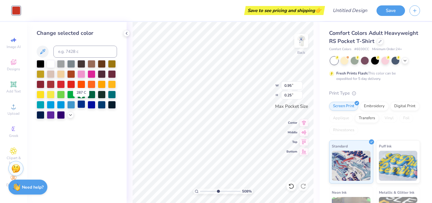
click at [83, 104] on div at bounding box center [81, 104] width 8 height 8
click at [92, 104] on div at bounding box center [92, 104] width 8 height 8
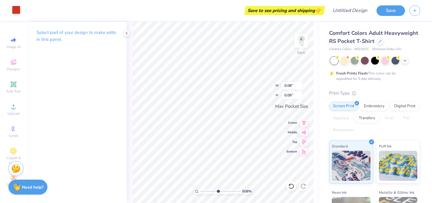
click at [16, 6] on div at bounding box center [16, 10] width 8 height 8
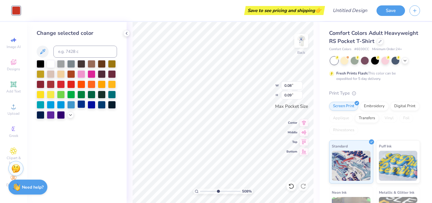
click at [83, 104] on div at bounding box center [81, 104] width 8 height 8
click at [92, 103] on div at bounding box center [92, 104] width 8 height 8
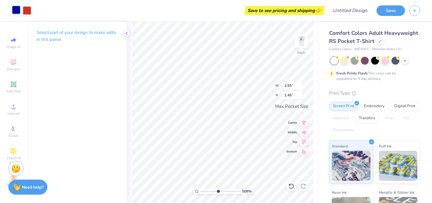
click at [14, 7] on div at bounding box center [16, 10] width 8 height 8
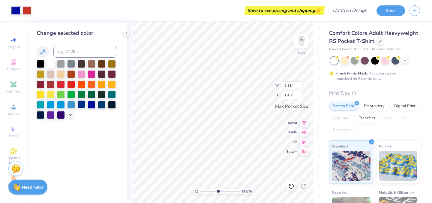
click at [83, 107] on div at bounding box center [81, 104] width 8 height 8
click at [91, 104] on div at bounding box center [92, 104] width 8 height 8
click at [26, 7] on div at bounding box center [27, 10] width 8 height 8
click at [90, 104] on div at bounding box center [92, 104] width 8 height 8
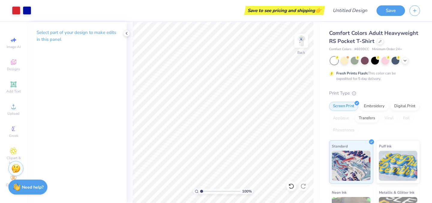
drag, startPoint x: 217, startPoint y: 191, endPoint x: 198, endPoint y: 189, distance: 19.0
click at [200, 189] on input "range" at bounding box center [220, 191] width 41 height 5
click at [14, 66] on div "Designs" at bounding box center [13, 65] width 21 height 18
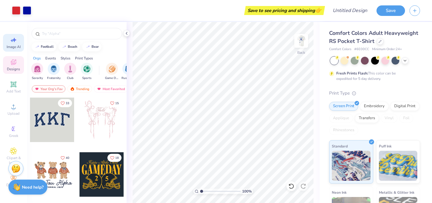
click at [14, 46] on span "Image AI" at bounding box center [14, 46] width 14 height 5
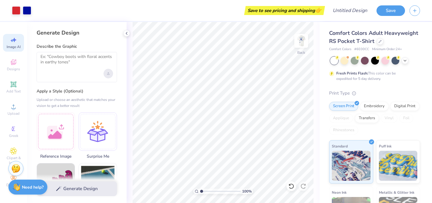
click at [111, 75] on div "Upload image" at bounding box center [109, 74] width 10 height 10
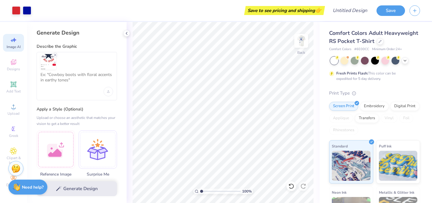
click at [45, 64] on img at bounding box center [49, 62] width 16 height 16
click at [52, 75] on textarea at bounding box center [77, 79] width 73 height 15
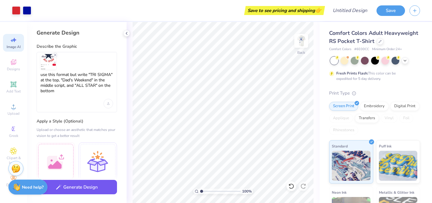
click at [86, 189] on button "Generate Design" at bounding box center [77, 187] width 80 height 15
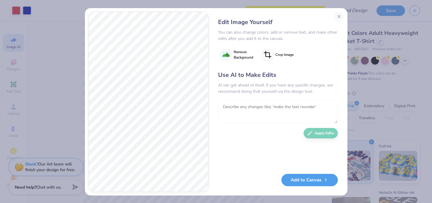
click at [241, 108] on textarea at bounding box center [278, 111] width 120 height 23
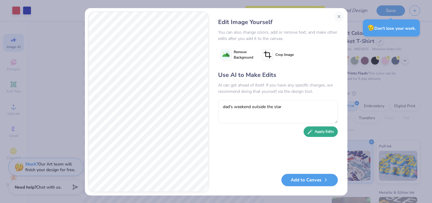
click at [328, 133] on button "Apply Edits" at bounding box center [321, 131] width 34 height 11
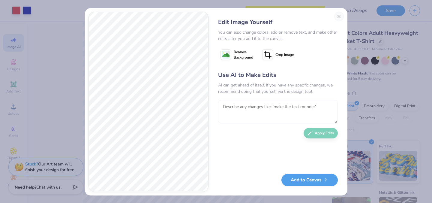
click at [229, 108] on textarea at bounding box center [278, 111] width 120 height 23
click at [340, 14] on button "Close" at bounding box center [339, 17] width 10 height 10
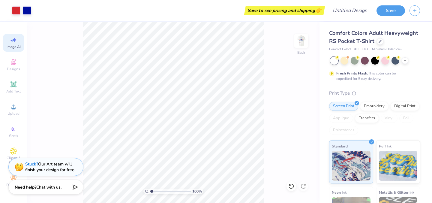
click at [17, 48] on span "Image AI" at bounding box center [14, 46] width 14 height 5
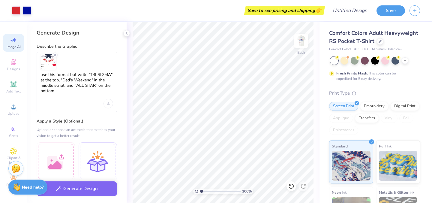
scroll to position [0, 0]
click at [80, 92] on textarea "use this format but write "TRI SIGMA" at the top, "Dad's Weekend" in the middle…" at bounding box center [77, 85] width 73 height 27
drag, startPoint x: 94, startPoint y: 80, endPoint x: 98, endPoint y: 80, distance: 3.9
click at [98, 80] on textarea "use this format but write "TRI SIGMA" at the top, "Dad's Weekend" in the middle…" at bounding box center [77, 85] width 73 height 27
click at [95, 80] on textarea "use this format but write "TRI SIGMA" at the top, "Dad's Weekend" in the middle…" at bounding box center [77, 85] width 73 height 27
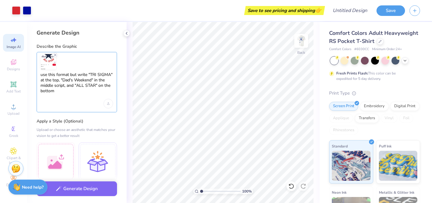
drag, startPoint x: 95, startPoint y: 80, endPoint x: 64, endPoint y: 84, distance: 31.0
click at [64, 84] on textarea "use this format but write "TRI SIGMA" at the top, "Dad's Weekend" in the middle…" at bounding box center [77, 85] width 73 height 27
type textarea "use this format but write "TRI SIGMA" at the top, "Dad's Weekend" on the side o…"
click at [108, 105] on div "Upload image" at bounding box center [109, 104] width 10 height 10
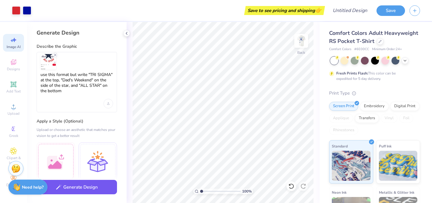
click at [107, 189] on button "Generate Design" at bounding box center [77, 187] width 80 height 15
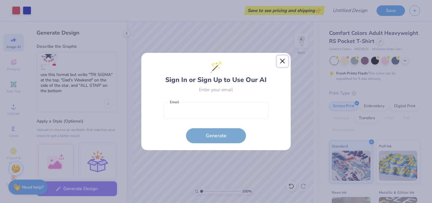
click at [283, 59] on button "Close" at bounding box center [282, 61] width 11 height 11
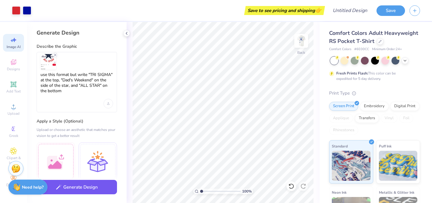
click at [86, 185] on button "Generate Design" at bounding box center [77, 187] width 80 height 15
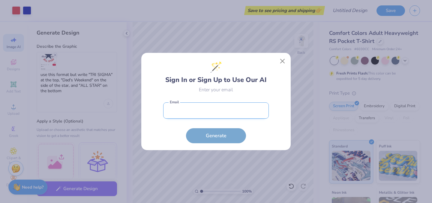
click at [193, 107] on input "email" at bounding box center [216, 110] width 106 height 17
type input "smistretta@elon.edu"
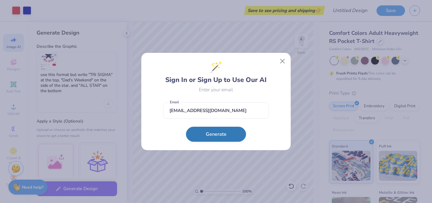
click at [218, 134] on button "Generate" at bounding box center [216, 134] width 60 height 15
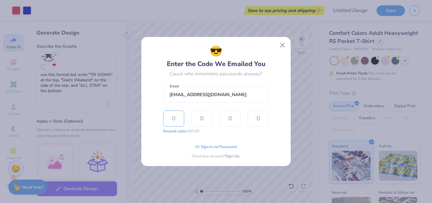
type input "1"
type input "0"
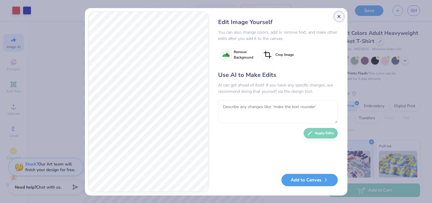
click at [340, 14] on button "Close" at bounding box center [339, 17] width 10 height 10
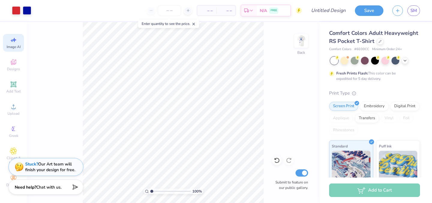
click at [17, 36] on icon at bounding box center [13, 39] width 7 height 7
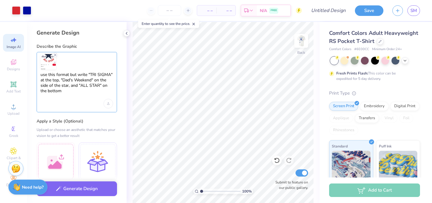
click at [98, 80] on textarea "use this format but write "TRI SIGMA" at the top, "Dad's Weekend" on the side o…" at bounding box center [77, 85] width 73 height 27
drag, startPoint x: 94, startPoint y: 80, endPoint x: 97, endPoint y: 80, distance: 3.3
click at [97, 80] on textarea "use this format but write "TRI SIGMA" at the top, "Dad's Weekend"in the side of…" at bounding box center [77, 85] width 73 height 27
click at [104, 81] on textarea "use this format but write "TRI SIGMA" at the top, "Dad's Weekend"in the side of…" at bounding box center [77, 85] width 73 height 27
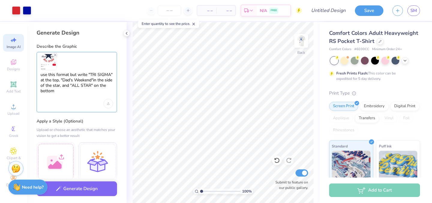
type textarea "use this format but write "TRI SIGMA" at the top, "Dad's Weekend"in the side of…"
drag, startPoint x: 203, startPoint y: 192, endPoint x: 209, endPoint y: 192, distance: 6.6
type input "2.92"
click at [209, 192] on input "range" at bounding box center [220, 191] width 41 height 5
drag, startPoint x: 98, startPoint y: 79, endPoint x: 103, endPoint y: 80, distance: 4.5
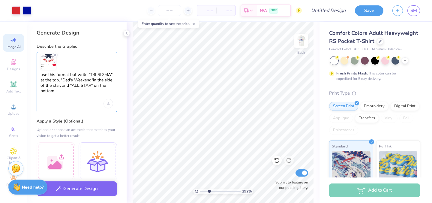
click at [103, 80] on textarea "use this format but write "TRI SIGMA" at the top, "Dad's Weekend"in the side of…" at bounding box center [77, 85] width 73 height 27
click at [106, 79] on textarea "use this format but write "TRI SIGMA" at the top, "Dad's Weekend"in the side of…" at bounding box center [77, 85] width 73 height 27
click at [94, 80] on textarea "use this format but write "TRI SIGMA" at the top, "Dad's Weekend"in the side of…" at bounding box center [77, 85] width 73 height 27
drag, startPoint x: 41, startPoint y: 85, endPoint x: 65, endPoint y: 85, distance: 24.6
click at [65, 85] on textarea "use this format but write "TRI SIGMA" at the top, "Dad's Weekend" splitting in …" at bounding box center [77, 85] width 73 height 27
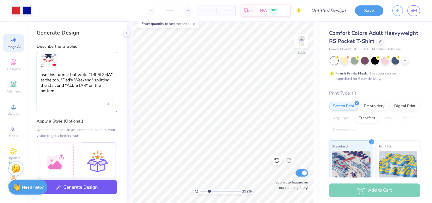
type textarea "use this format but write "TRI SIGMA" at the top, "Dad's Weekend" splitting the…"
click at [97, 192] on button "Generate Design" at bounding box center [77, 187] width 80 height 15
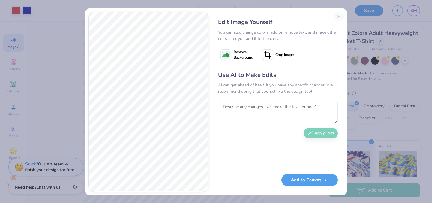
click at [231, 56] on button "Remove Background" at bounding box center [237, 54] width 38 height 15
click at [229, 55] on image at bounding box center [225, 54] width 7 height 7
